Goal: Task Accomplishment & Management: Use online tool/utility

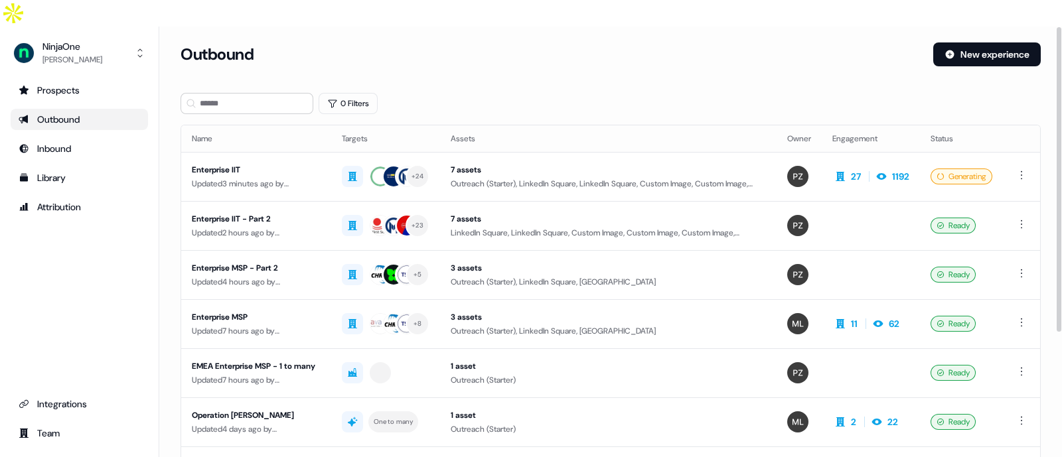
click at [846, 44] on div "Outbound New experience" at bounding box center [611, 62] width 860 height 40
click at [228, 163] on div "Enterprise IIT" at bounding box center [256, 169] width 129 height 13
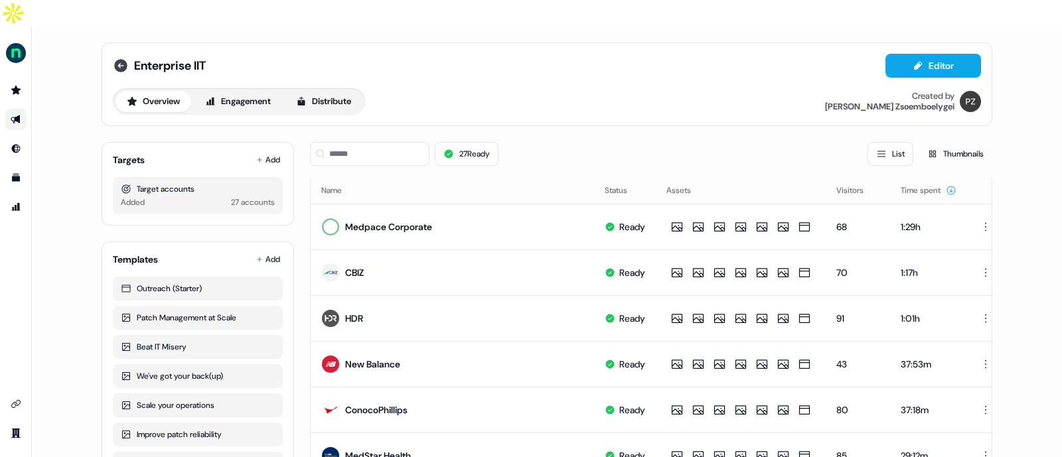
click at [114, 58] on icon at bounding box center [121, 66] width 16 height 16
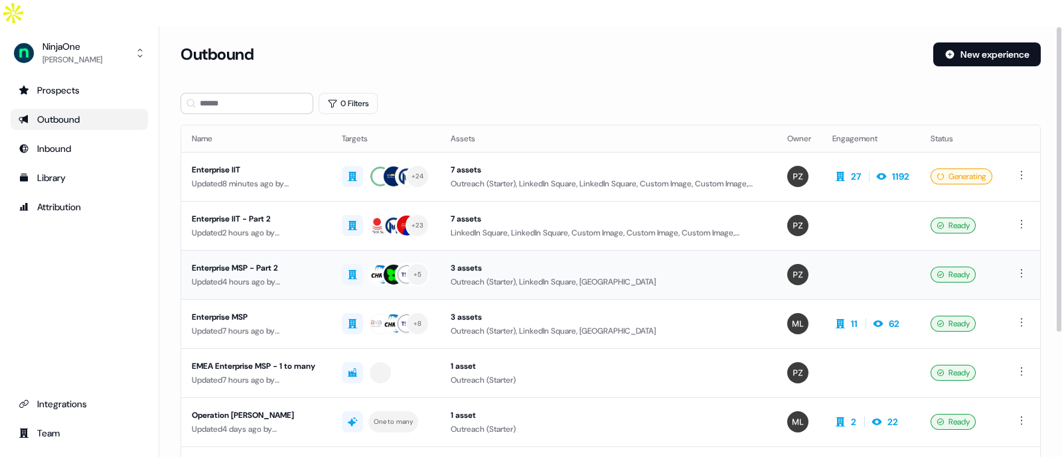
click at [263, 261] on div "Enterprise MSP - Part 2" at bounding box center [256, 267] width 129 height 13
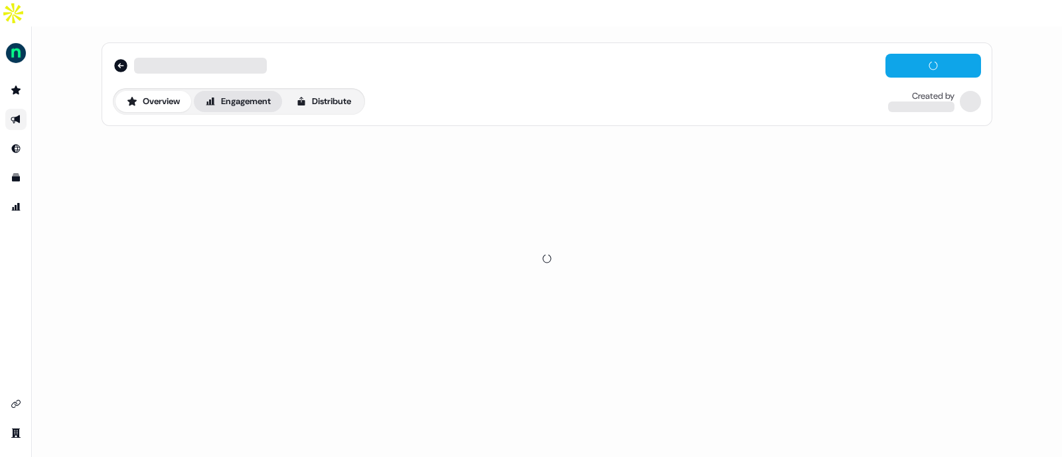
click at [232, 91] on button "Engagement" at bounding box center [238, 101] width 88 height 21
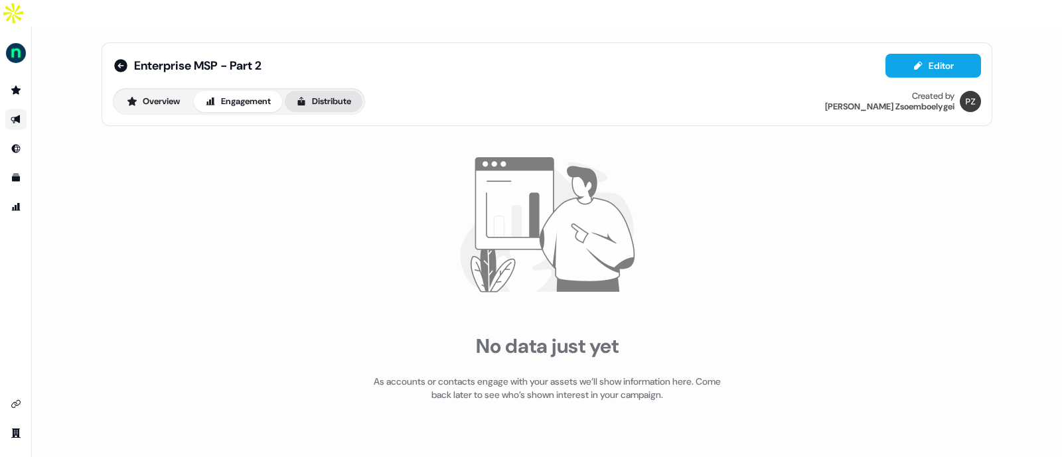
click at [319, 91] on button "Distribute" at bounding box center [324, 101] width 78 height 21
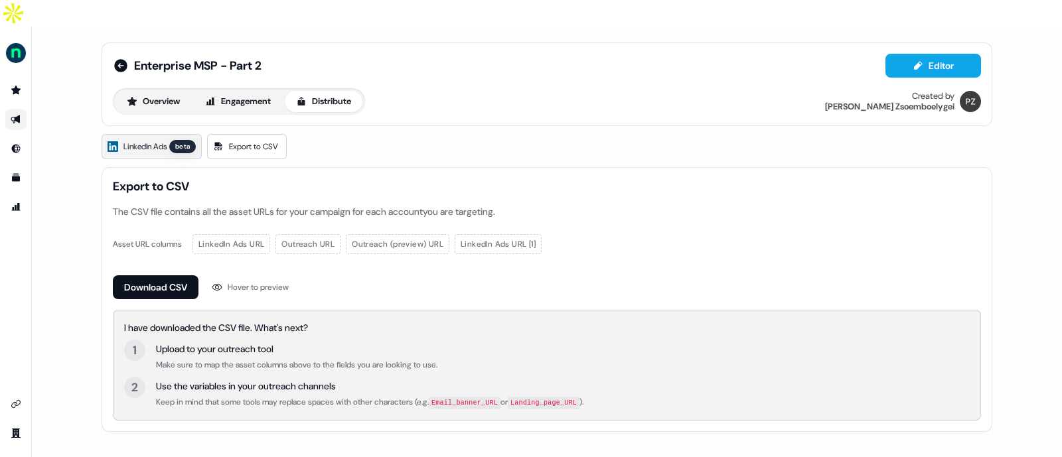
click at [147, 140] on span "LinkedIn Ads" at bounding box center [144, 146] width 43 height 13
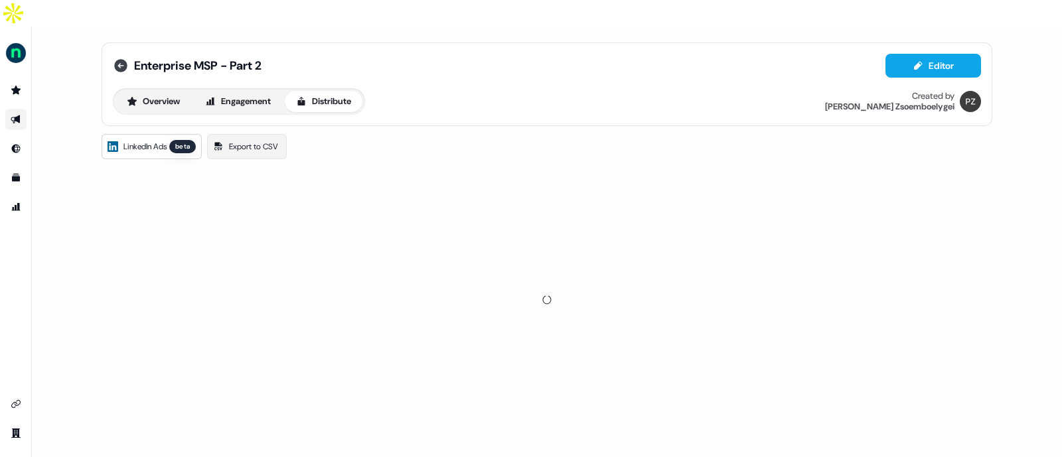
click at [115, 59] on icon at bounding box center [120, 65] width 13 height 13
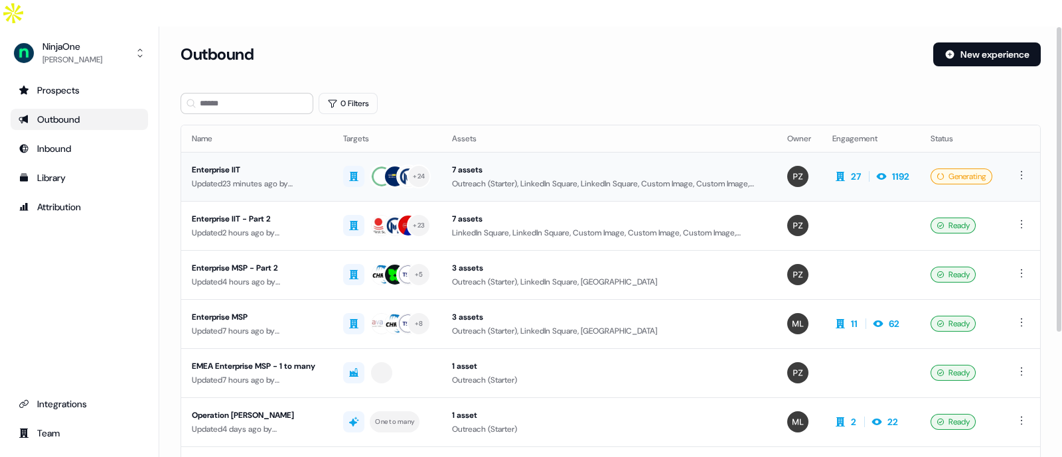
click at [243, 163] on div "Enterprise IIT" at bounding box center [257, 169] width 130 height 13
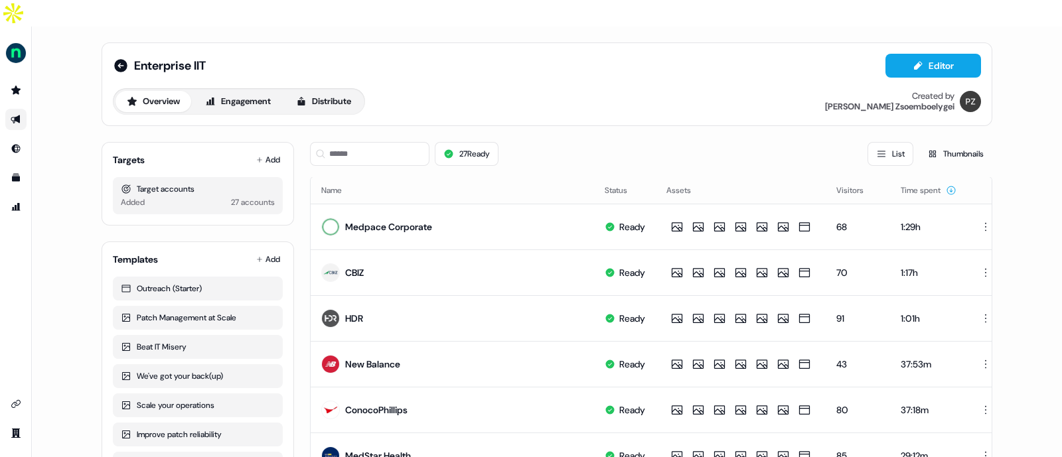
click at [585, 131] on div "27 Ready List Thumbnails" at bounding box center [651, 153] width 682 height 45
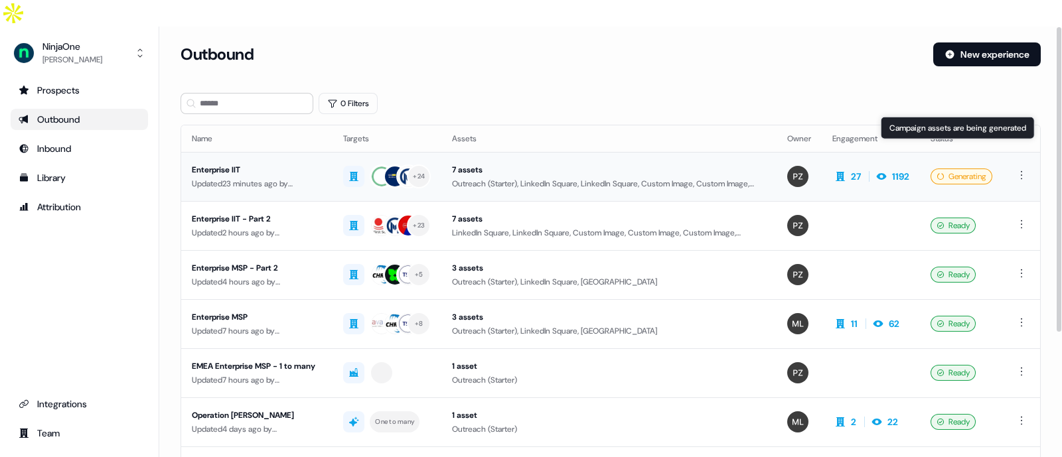
click at [952, 169] on div "Generating" at bounding box center [962, 177] width 62 height 16
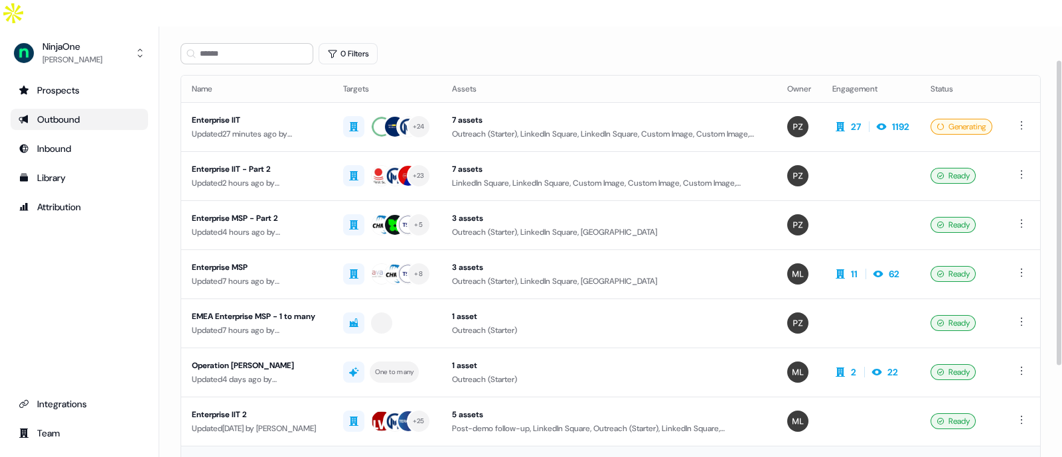
scroll to position [50, 0]
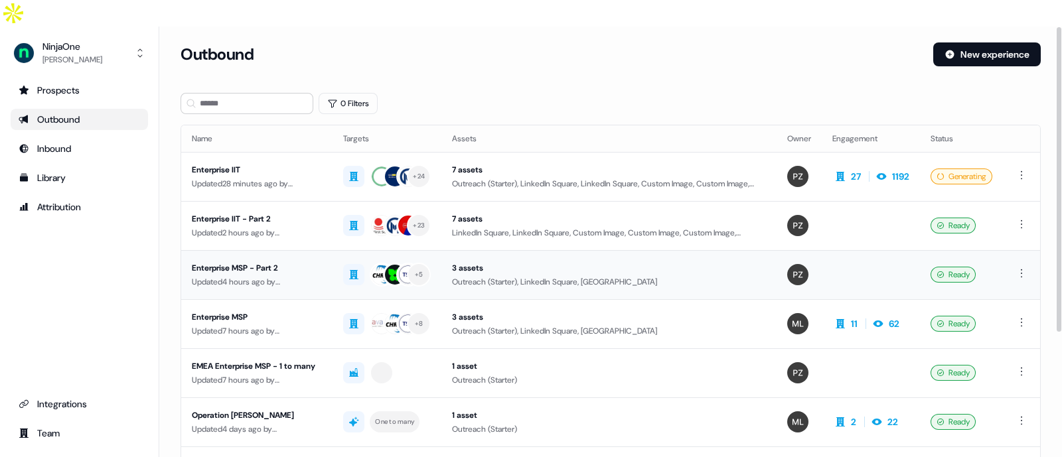
click at [239, 261] on div "Enterprise MSP - Part 2" at bounding box center [257, 267] width 130 height 13
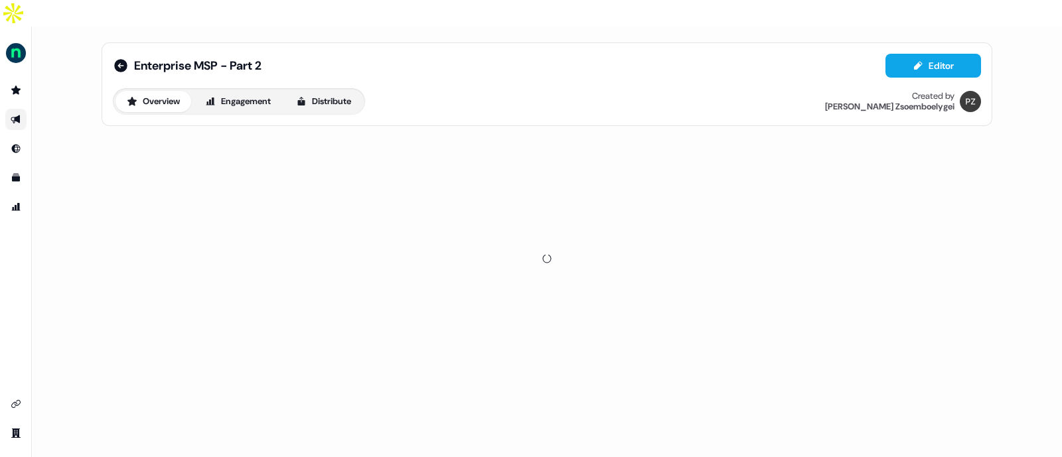
click at [235, 88] on div "Overview Engagement Distribute" at bounding box center [239, 101] width 252 height 27
click at [263, 58] on div "Enterprise MSP - Part 2 Editor Overview Engagement Distribute Created by [PERSO…" at bounding box center [547, 84] width 868 height 61
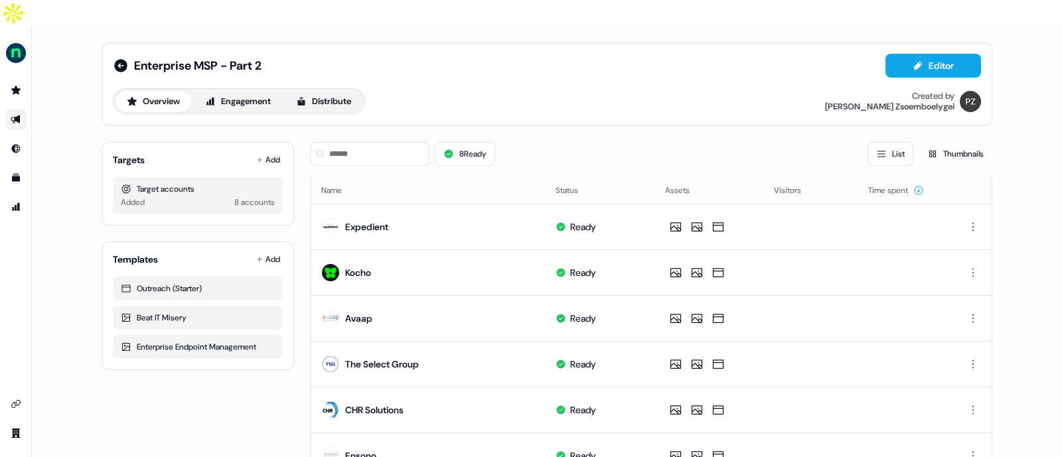
click at [362, 91] on link "Distribute" at bounding box center [324, 101] width 78 height 21
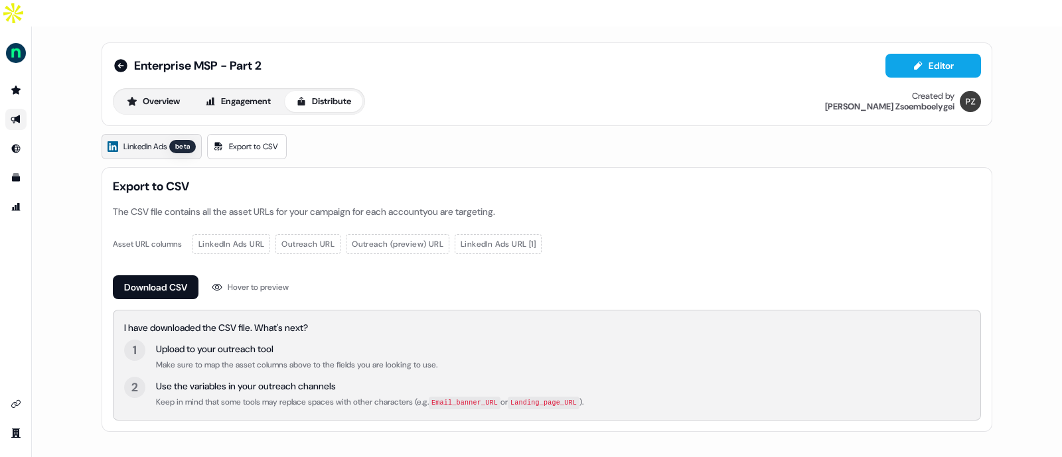
click at [144, 140] on span "LinkedIn Ads" at bounding box center [144, 146] width 43 height 13
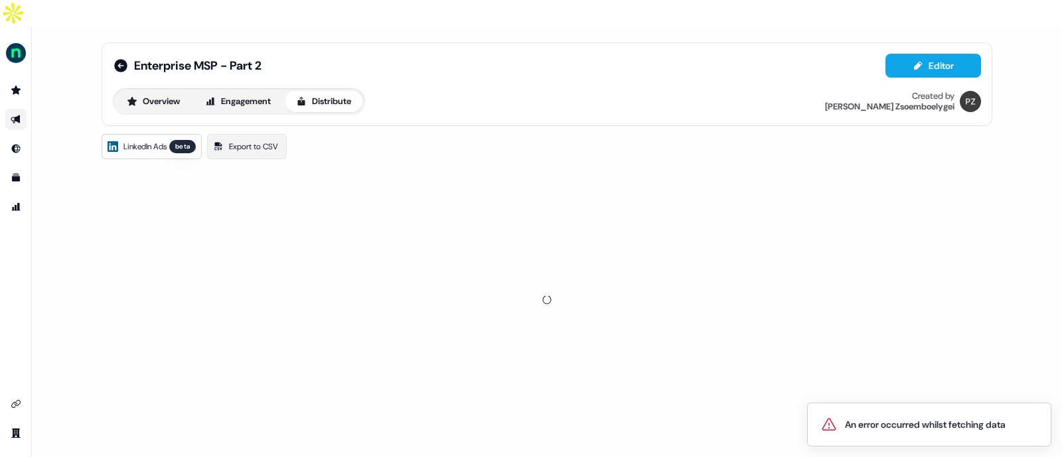
click at [111, 42] on div "Enterprise MSP - Part 2 Editor Overview Engagement Distribute Created by [PERSO…" at bounding box center [547, 84] width 891 height 84
click at [112, 42] on div "Enterprise MSP - Part 2 Editor Overview Engagement Distribute Created by [PERSO…" at bounding box center [547, 84] width 891 height 84
click at [118, 59] on icon at bounding box center [120, 65] width 13 height 13
